Goal: Task Accomplishment & Management: Complete application form

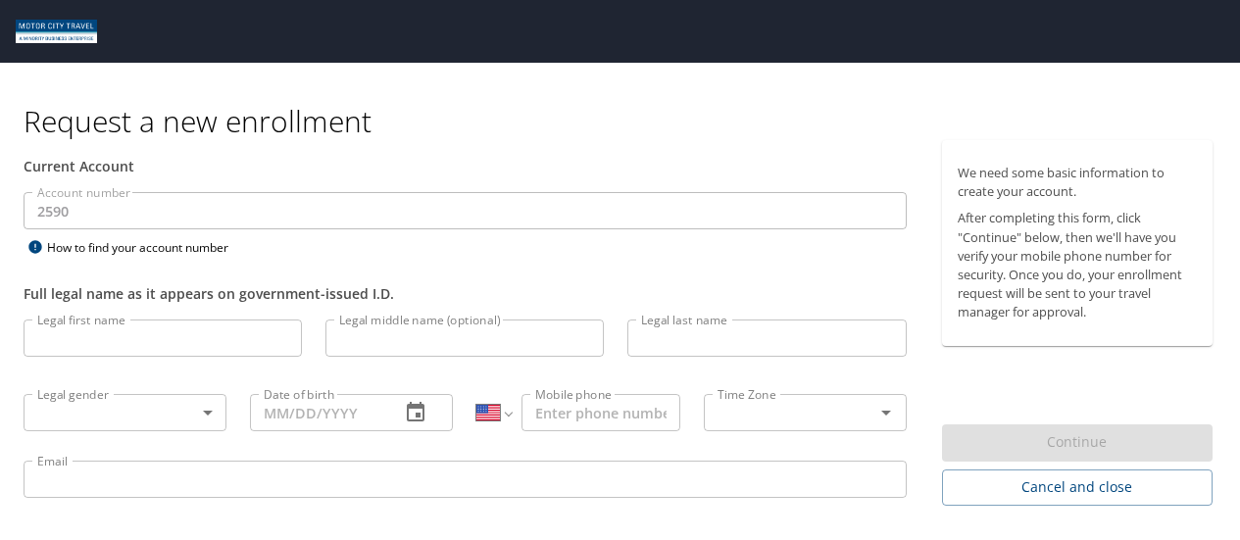
select select "US"
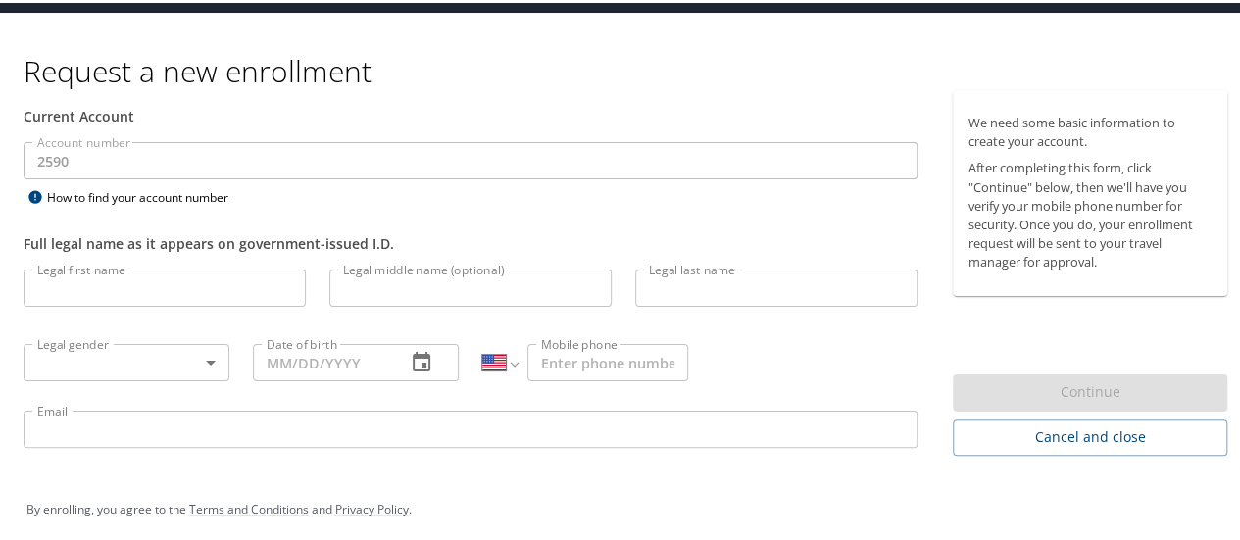
scroll to position [63, 0]
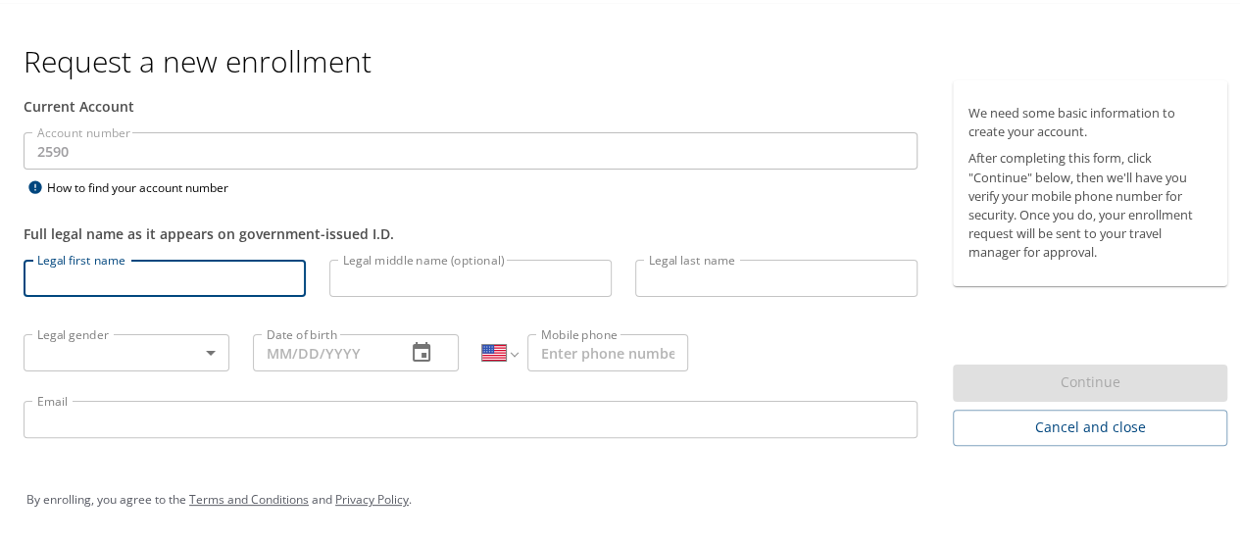
click at [208, 274] on input "Legal first name" at bounding box center [165, 275] width 282 height 37
type input "Laura"
type input "Cedillo"
type input "(899) 451-2181"
click at [400, 275] on input "Legal middle name (optional)" at bounding box center [470, 275] width 282 height 37
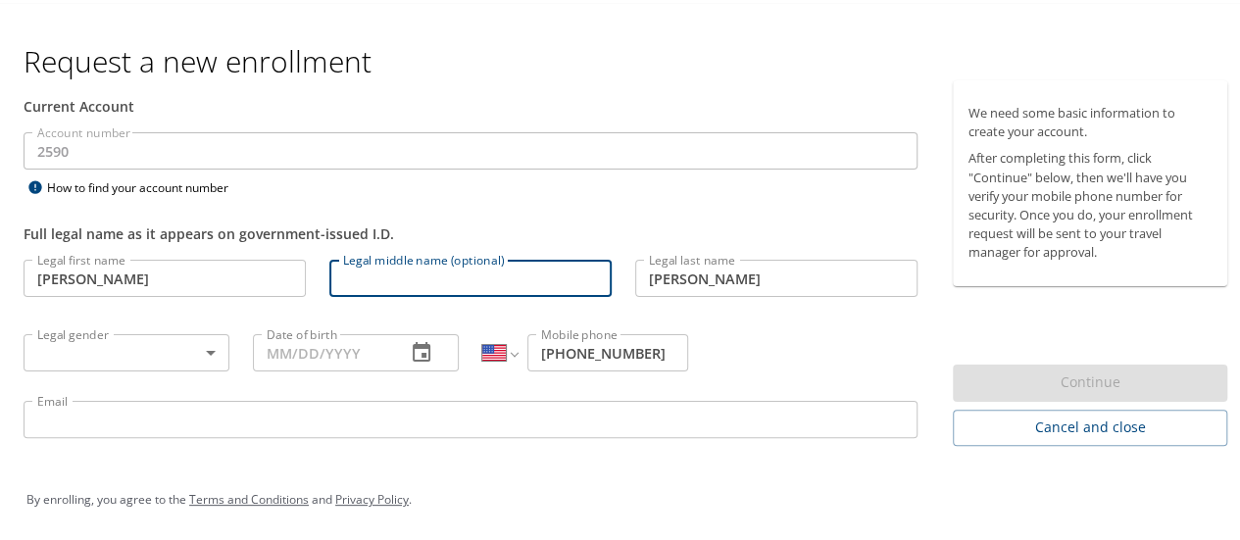
click at [400, 275] on input "Legal middle name (optional)" at bounding box center [470, 275] width 282 height 37
type input "Nallely"
click at [490, 349] on select "International Afghanistan Åland Islands Albania Algeria American Samoa Andorra …" at bounding box center [499, 349] width 34 height 37
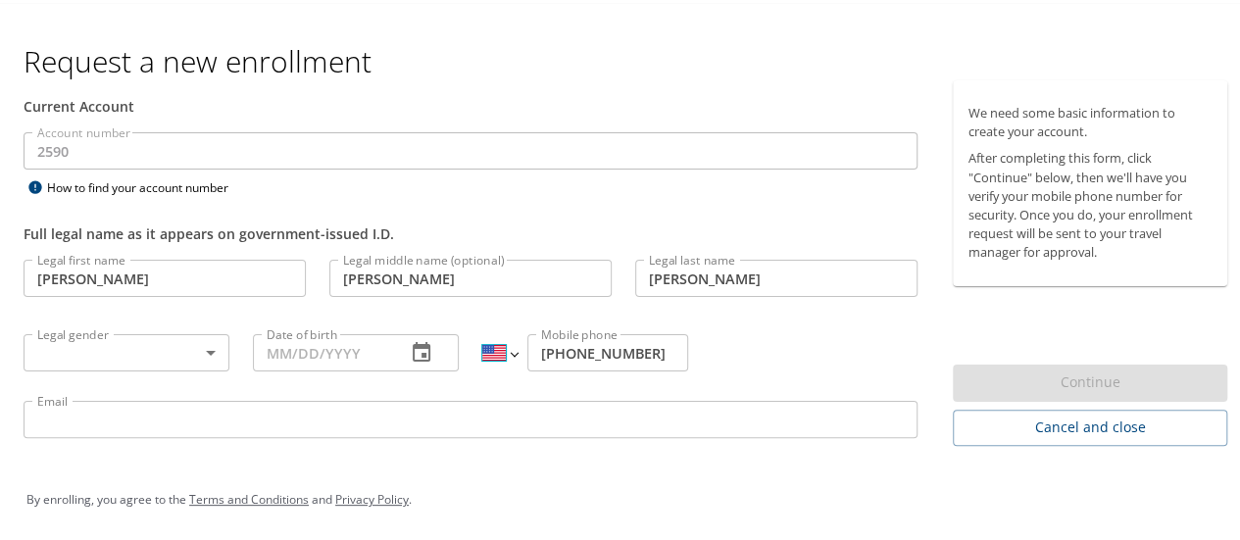
select select "MX"
click at [482, 331] on select "International Afghanistan Åland Islands Albania Algeria American Samoa Andorra …" at bounding box center [499, 349] width 34 height 37
type input "899 451 2181"
click at [306, 348] on input "Date of birth" at bounding box center [321, 349] width 137 height 37
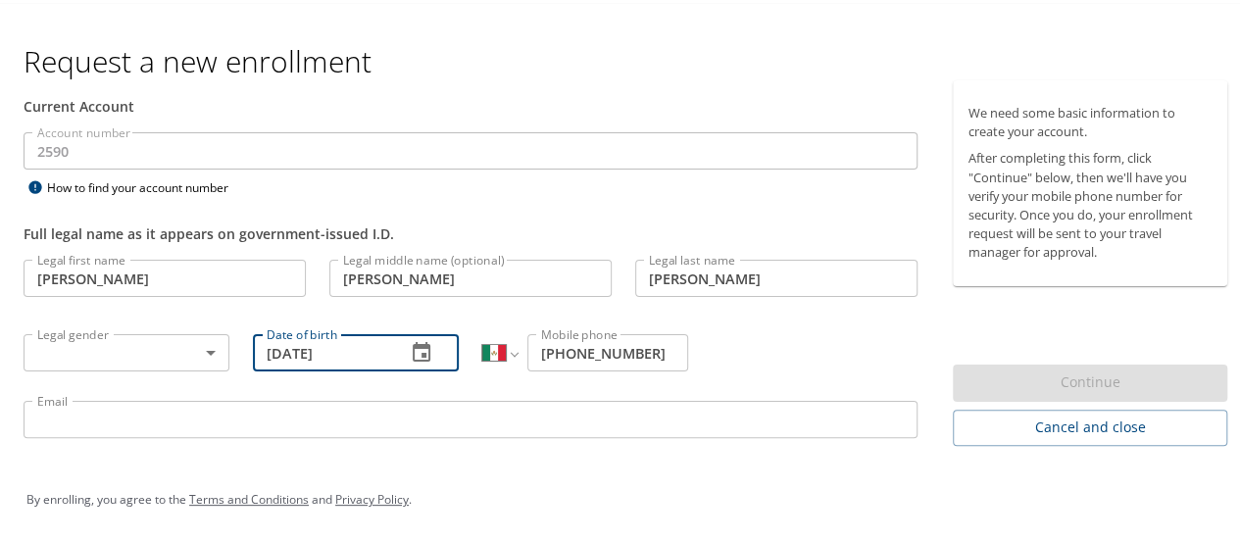
type input "01/02/1998"
click at [143, 346] on body "Request a new enrollment Current Account Account number 2590 Account number How…" at bounding box center [627, 207] width 1255 height 540
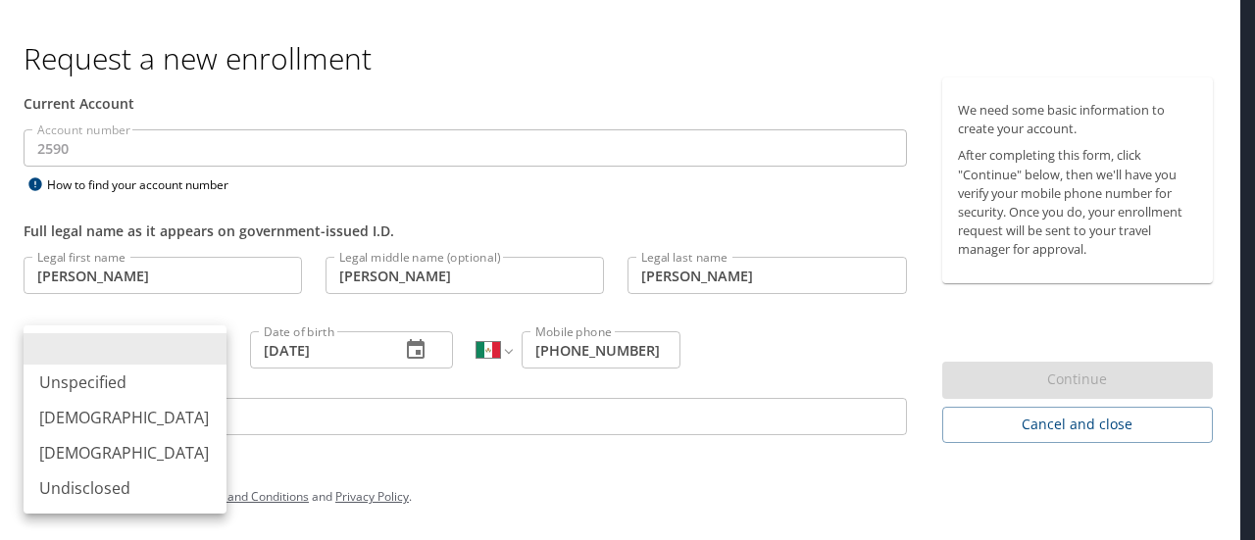
click at [123, 450] on li "Female" at bounding box center [125, 452] width 203 height 35
type input "Female"
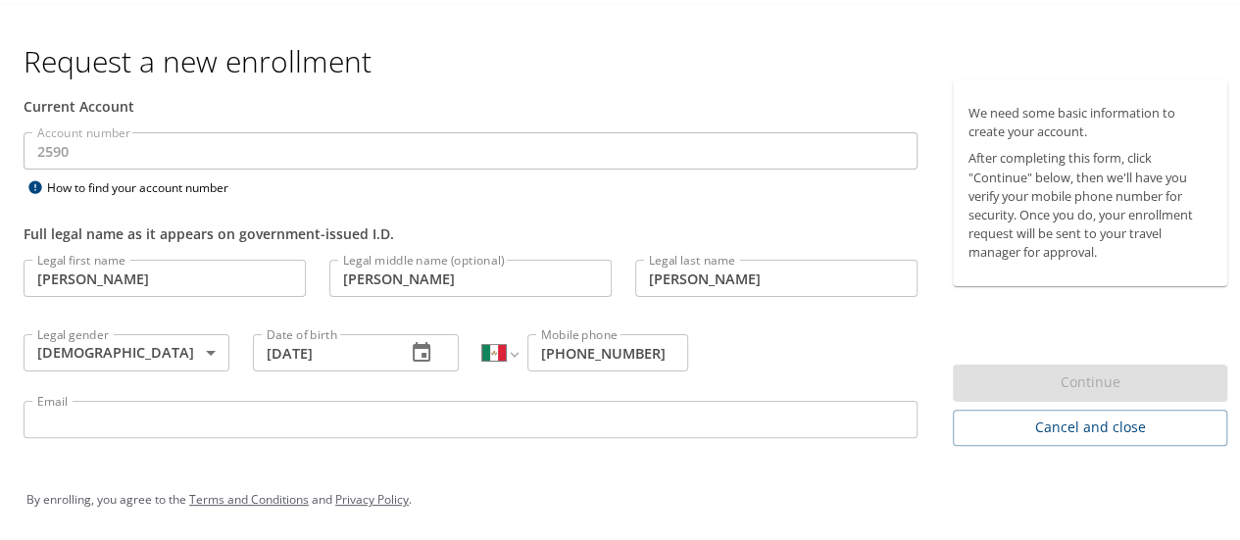
click at [161, 454] on div "By enrolling, you agree to the Terms and Conditions and Privacy Policy ." at bounding box center [627, 497] width 1231 height 88
click at [130, 411] on input "Email" at bounding box center [471, 416] width 894 height 37
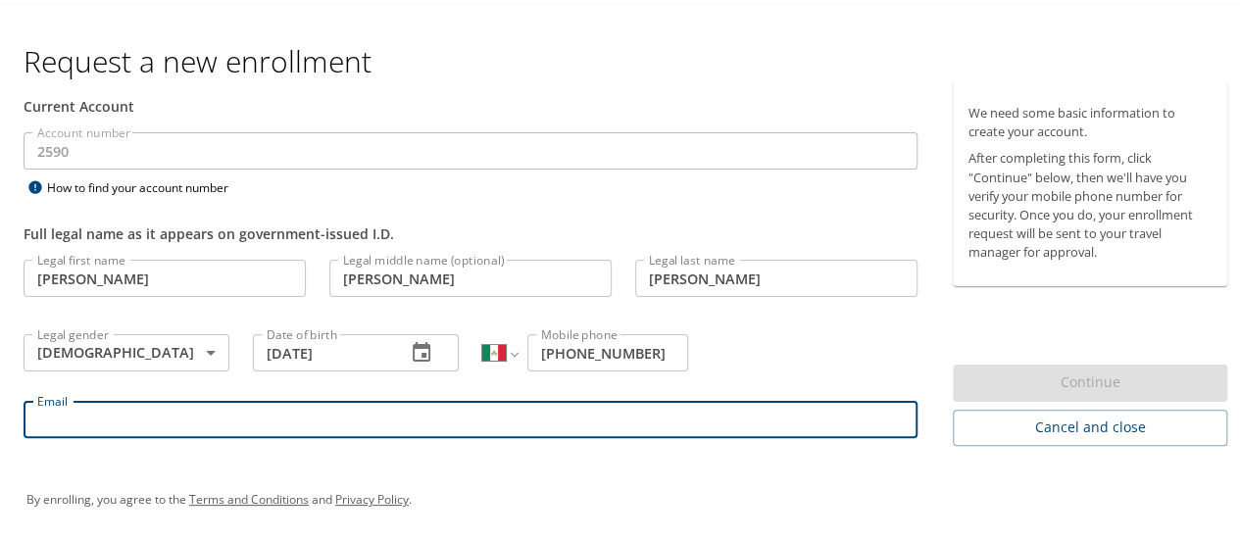
type input "lcedillo@tifs.com"
type input "899 451 2181"
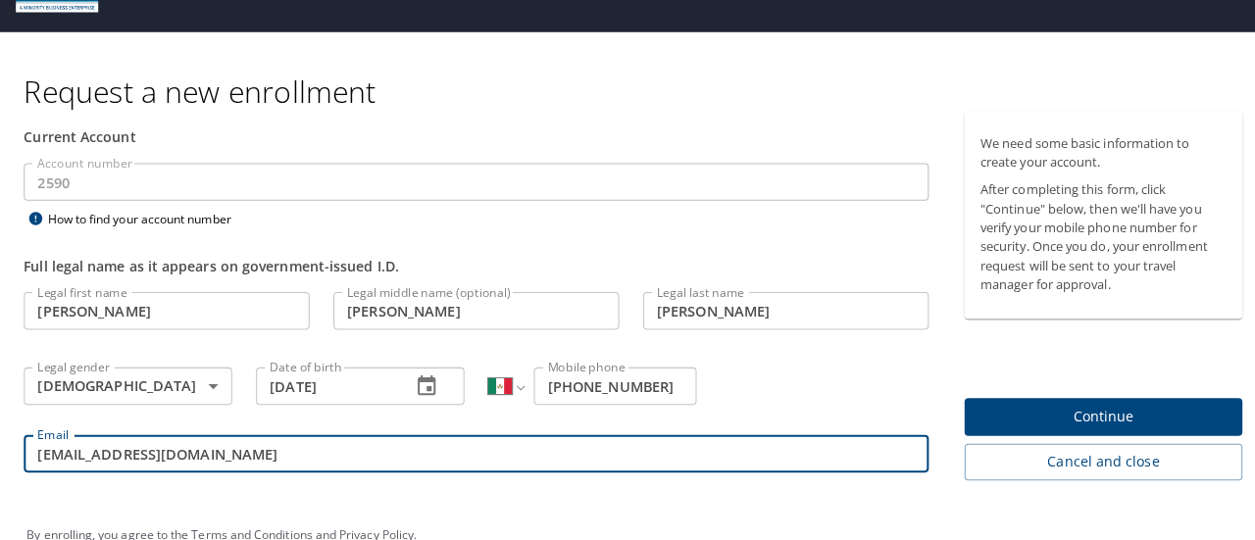
scroll to position [30, 0]
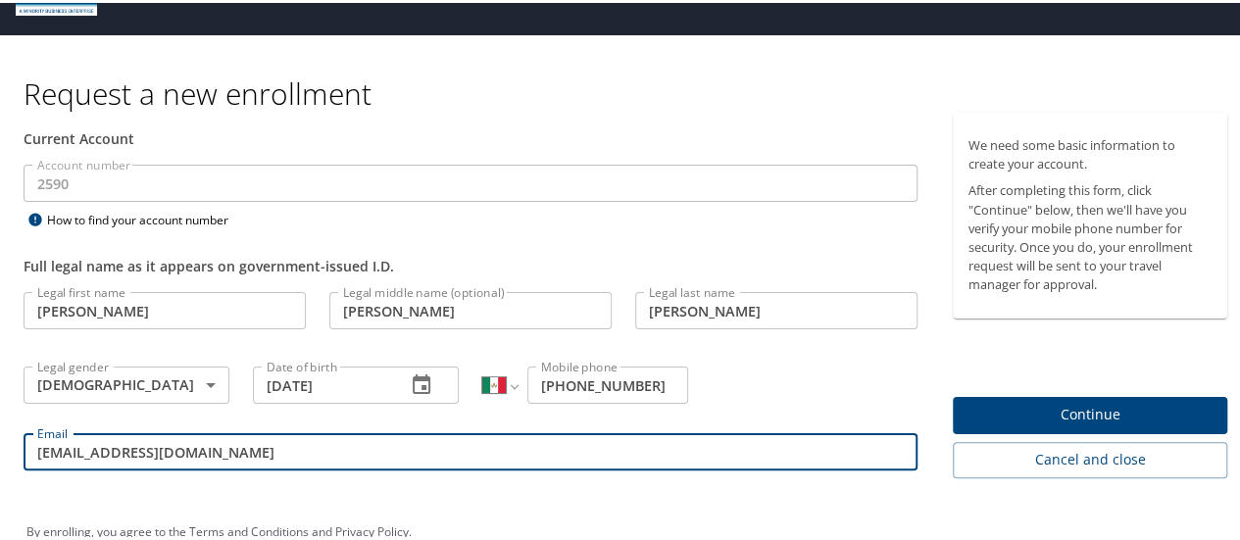
click at [1044, 411] on span "Continue" at bounding box center [1090, 412] width 243 height 25
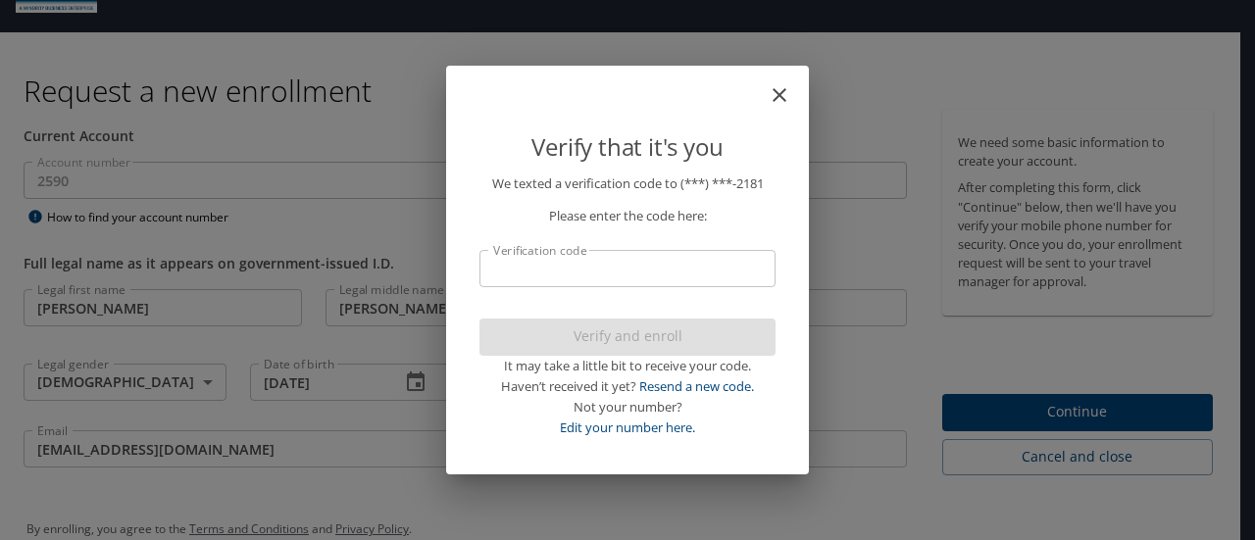
click at [600, 272] on input "Verification code" at bounding box center [627, 268] width 296 height 37
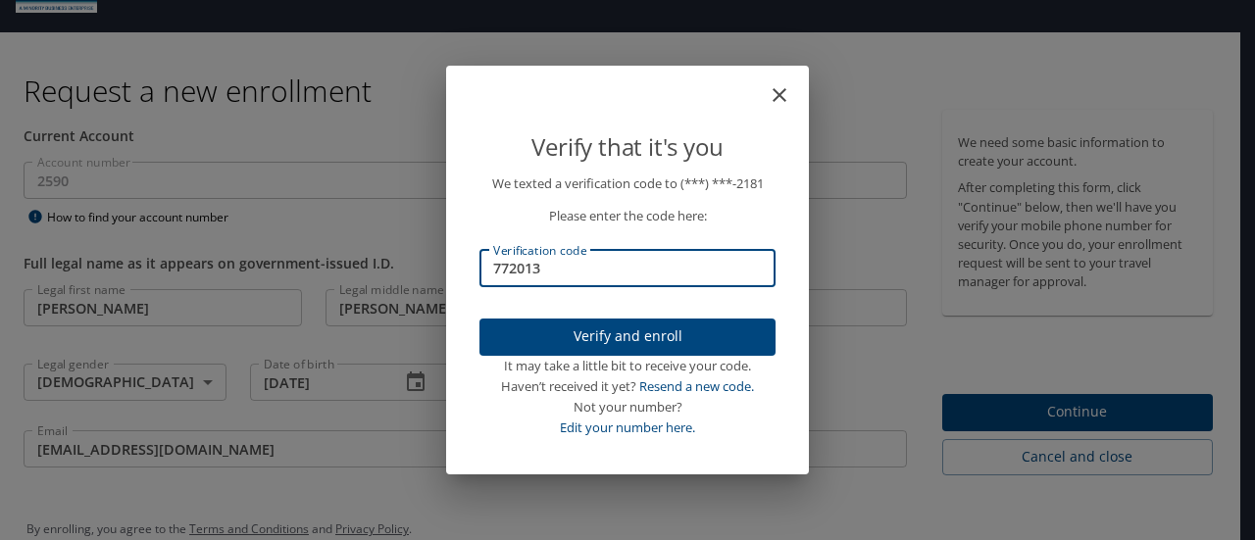
type input "772013"
click at [597, 340] on span "Verify and enroll" at bounding box center [627, 336] width 265 height 25
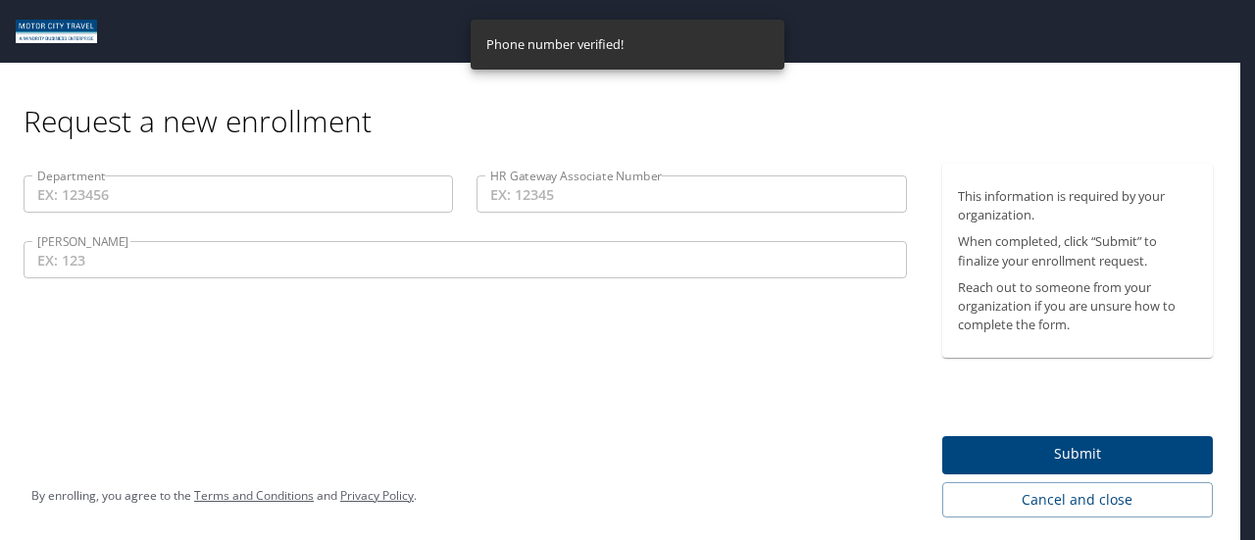
scroll to position [0, 0]
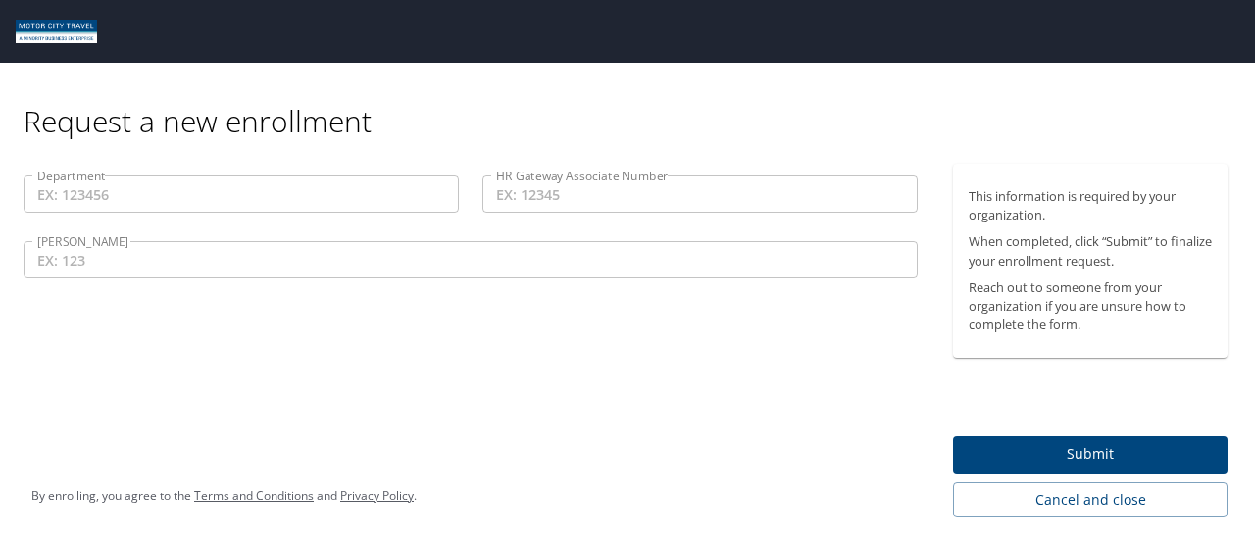
click at [596, 207] on input "HR Gateway Associate Number" at bounding box center [699, 193] width 435 height 37
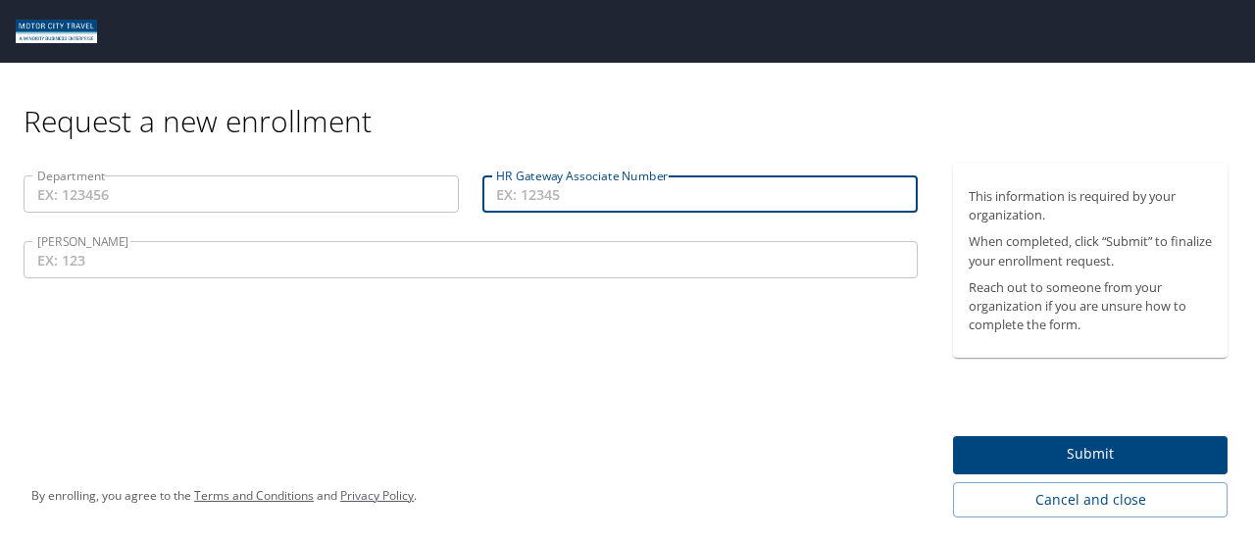
paste input "ASSO63421"
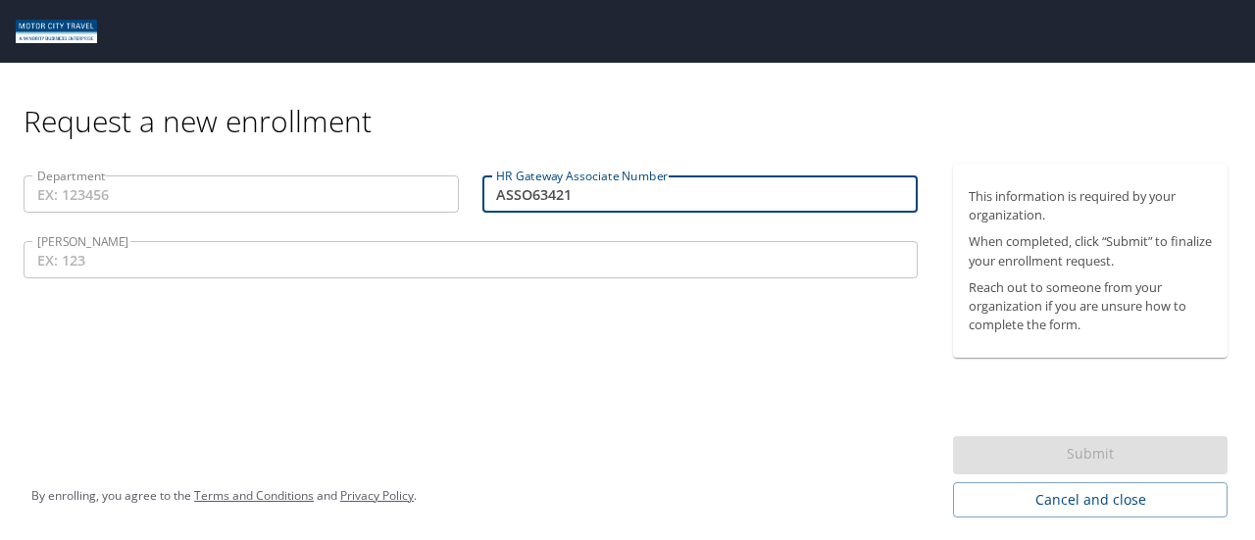
type input "ASSO63421"
click at [320, 193] on input "Department" at bounding box center [241, 193] width 435 height 37
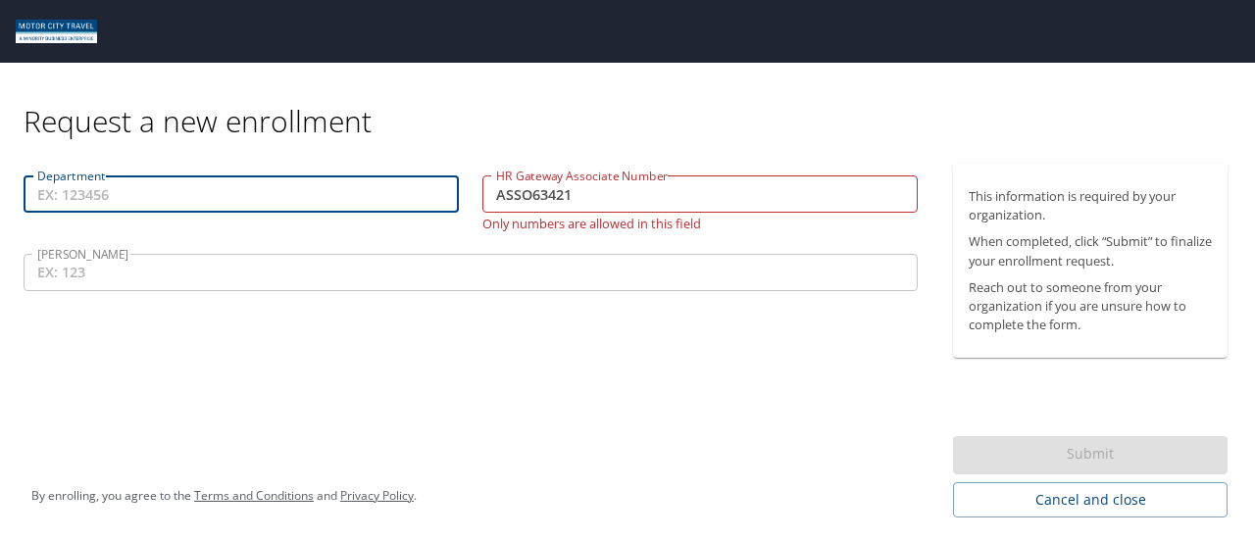
click at [225, 197] on input "Department" at bounding box center [241, 193] width 435 height 37
paste input "Travel Department 70000"
click at [708, 180] on input "ASSO63421" at bounding box center [699, 193] width 435 height 37
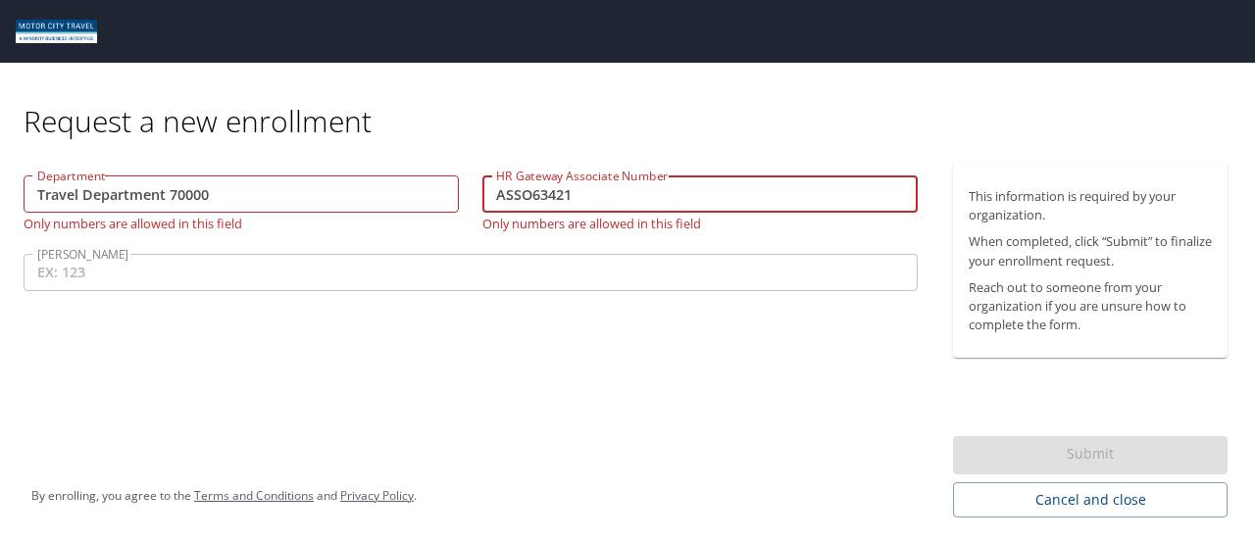
click at [533, 284] on input "[PERSON_NAME]" at bounding box center [471, 272] width 894 height 37
click at [596, 223] on p "Only numbers are allowed in this field" at bounding box center [699, 222] width 435 height 18
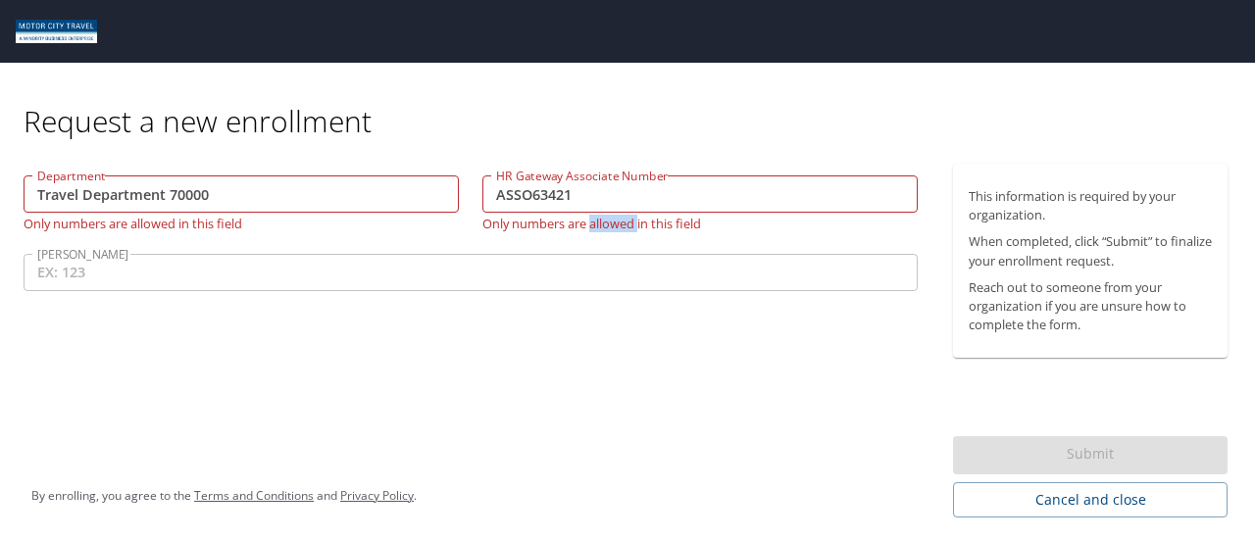
click at [596, 223] on p "Only numbers are allowed in this field" at bounding box center [699, 222] width 435 height 18
copy div "Only numbers are allowed in this field"
click at [335, 407] on div "Department Travel Department 70000 Department Only numbers are allowed in this …" at bounding box center [470, 341] width 941 height 354
click at [182, 203] on input "Travel Department 70000" at bounding box center [241, 193] width 435 height 37
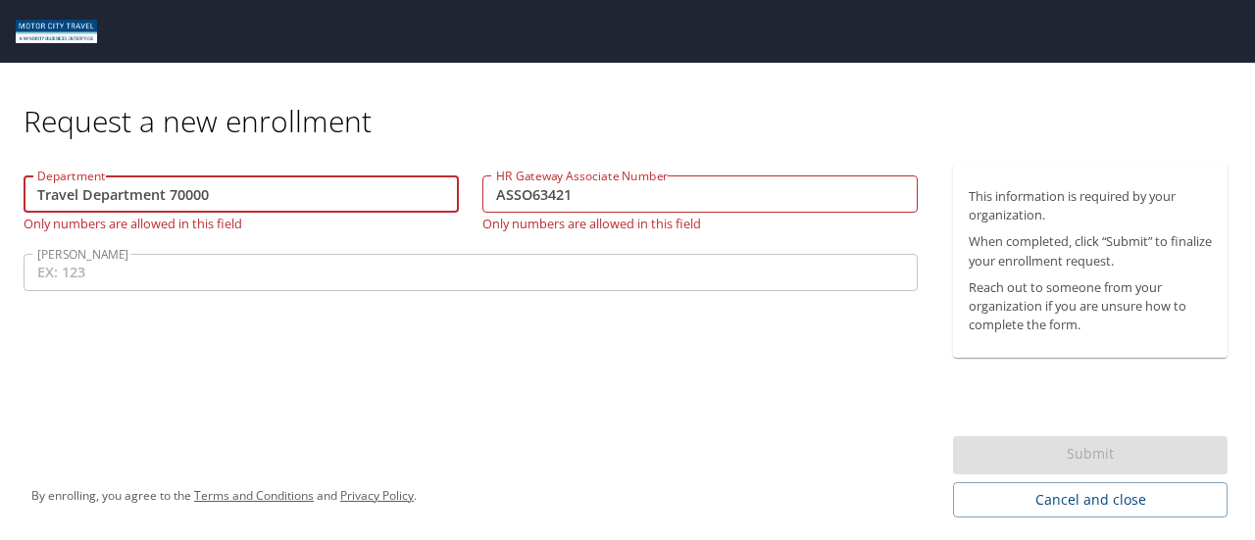
click at [175, 197] on input "Travel Department 70000" at bounding box center [241, 193] width 435 height 37
drag, startPoint x: 170, startPoint y: 192, endPoint x: 2, endPoint y: 188, distance: 167.7
click at [2, 188] on div "Department Travel Department 70000 Department Only numbers are allowed in this …" at bounding box center [470, 341] width 941 height 354
type input "70000"
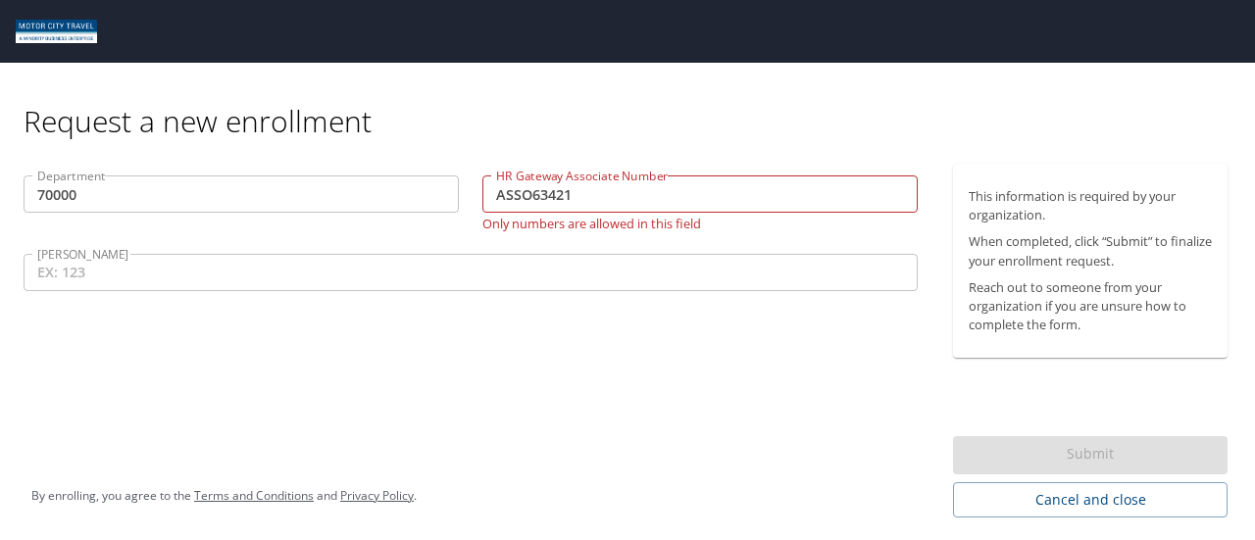
click at [466, 205] on div "Department 70000 Department" at bounding box center [241, 203] width 459 height 78
click at [555, 195] on input "ASSO63421" at bounding box center [699, 193] width 435 height 37
click at [595, 316] on div "Department 70000 Department HR Gateway Associate Number ASSO63421 HR Gateway As…" at bounding box center [470, 341] width 941 height 354
drag, startPoint x: 531, startPoint y: 195, endPoint x: 476, endPoint y: 190, distance: 55.1
click at [476, 190] on div "HR Gateway Associate Number ASSO63421 HR Gateway Associate Number Only numbers …" at bounding box center [700, 203] width 459 height 78
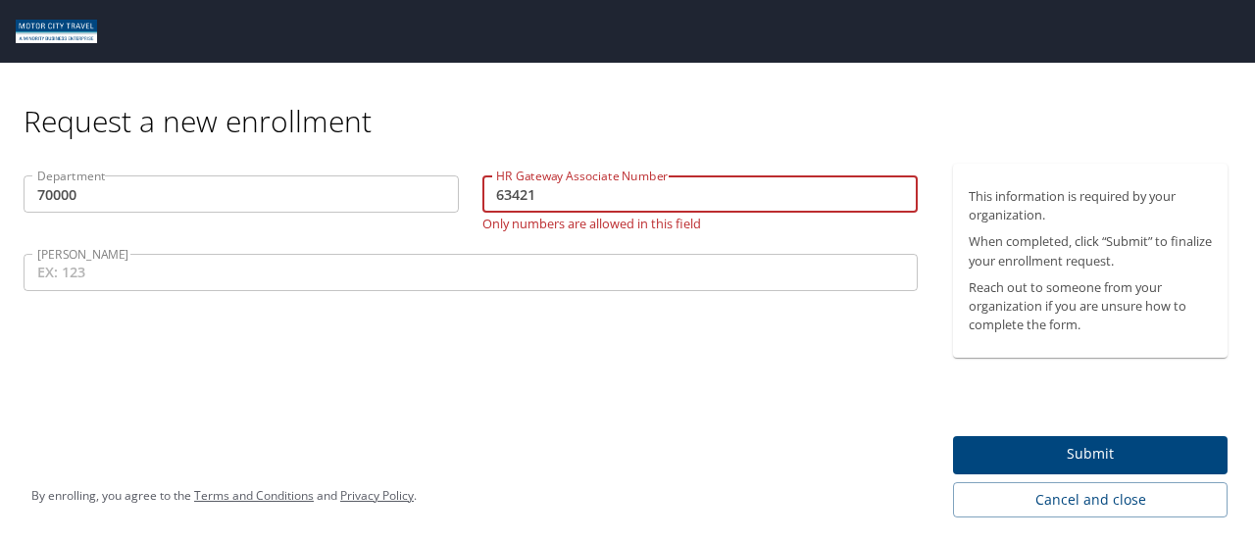
type input "63421"
click at [829, 221] on div "HR Gateway Associate Number 63421 HR Gateway Associate Number Only numbers are …" at bounding box center [700, 203] width 459 height 78
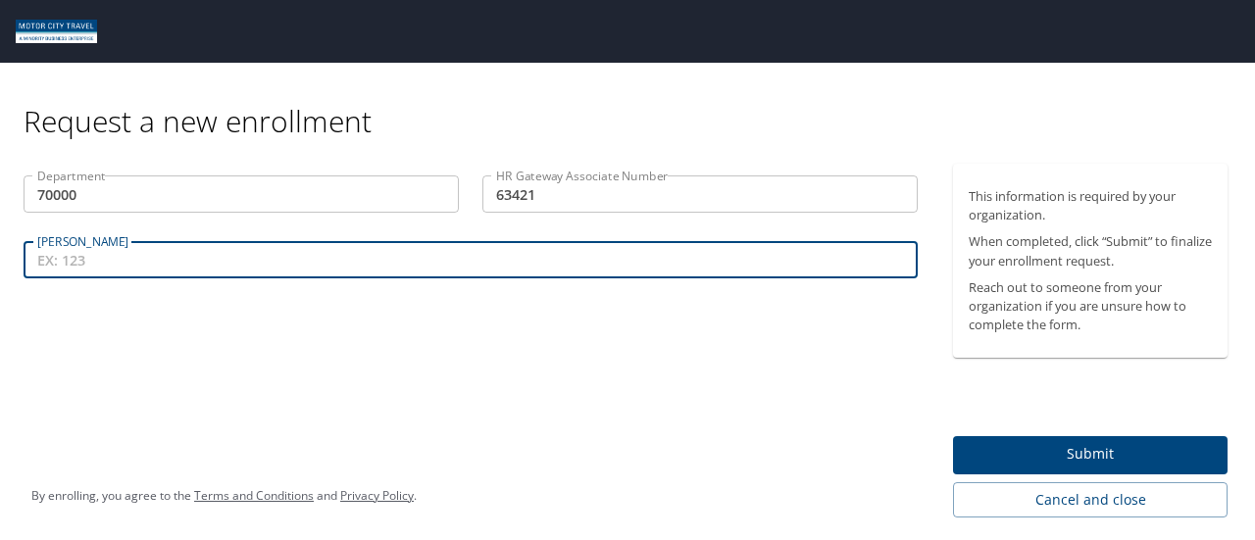
click at [675, 266] on input "[PERSON_NAME]" at bounding box center [471, 259] width 894 height 37
paste input "750"
type input "750"
click at [420, 313] on div "Department 70000 Department HR Gateway Associate Number 63421 HR Gateway Associ…" at bounding box center [470, 341] width 941 height 354
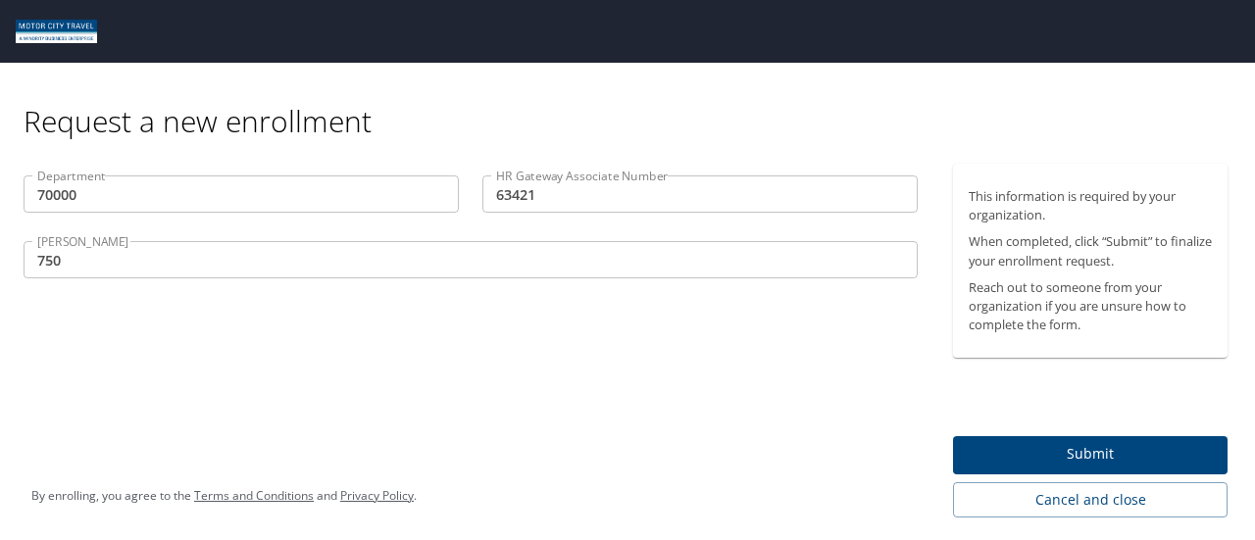
click at [56, 355] on div "Department 70000 Department HR Gateway Associate Number 63421 HR Gateway Associ…" at bounding box center [470, 341] width 941 height 354
click at [1090, 456] on span "Submit" at bounding box center [1090, 454] width 243 height 25
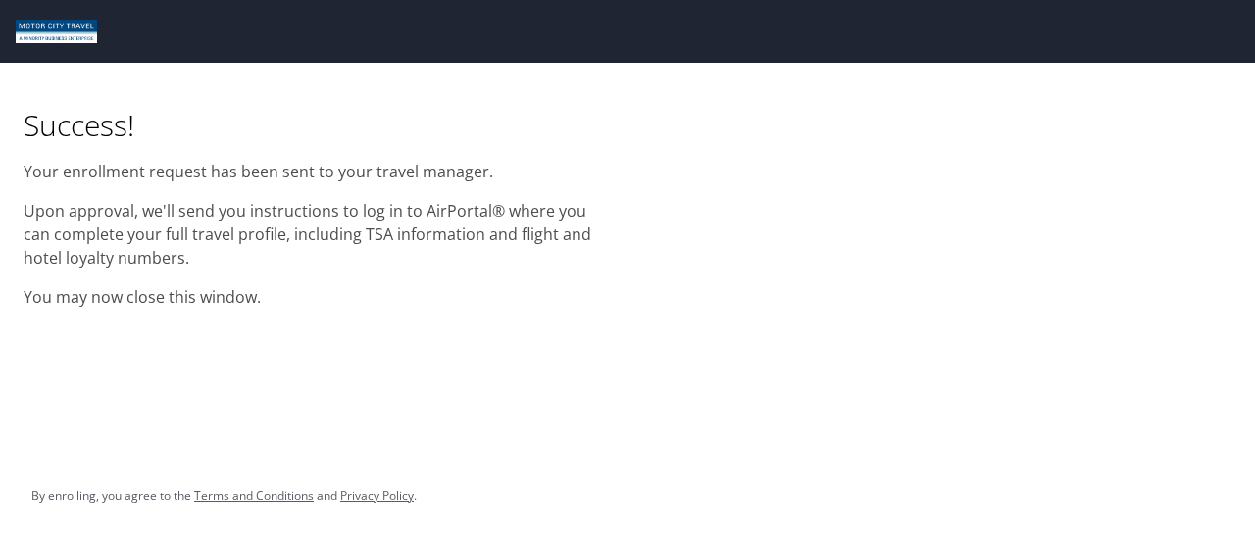
click at [63, 366] on div "Success! Your enrollment request has been sent to your travel manager. Upon app…" at bounding box center [627, 270] width 1255 height 540
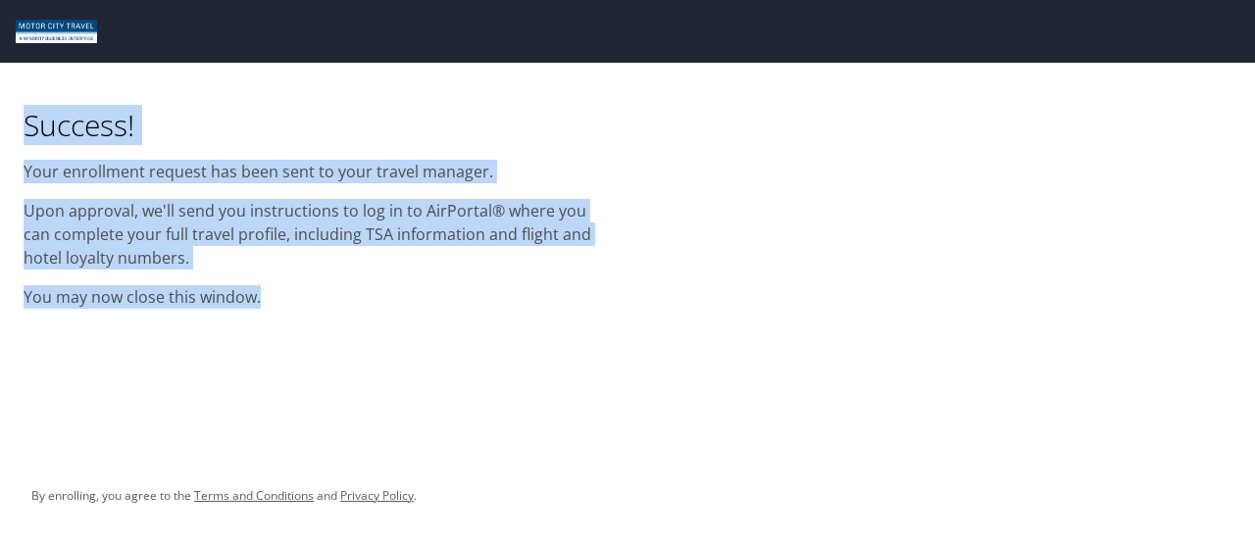
drag, startPoint x: 290, startPoint y: 303, endPoint x: 19, endPoint y: 113, distance: 331.5
click at [19, 113] on div "Success! Your enrollment request has been sent to your travel manager. Upon app…" at bounding box center [314, 192] width 604 height 258
copy div "Success! Your enrollment request has been sent to your travel manager. Upon app…"
click at [282, 366] on div "Success! Your enrollment request has been sent to your travel manager. Upon app…" at bounding box center [627, 270] width 1255 height 540
